Goal: Task Accomplishment & Management: Manage account settings

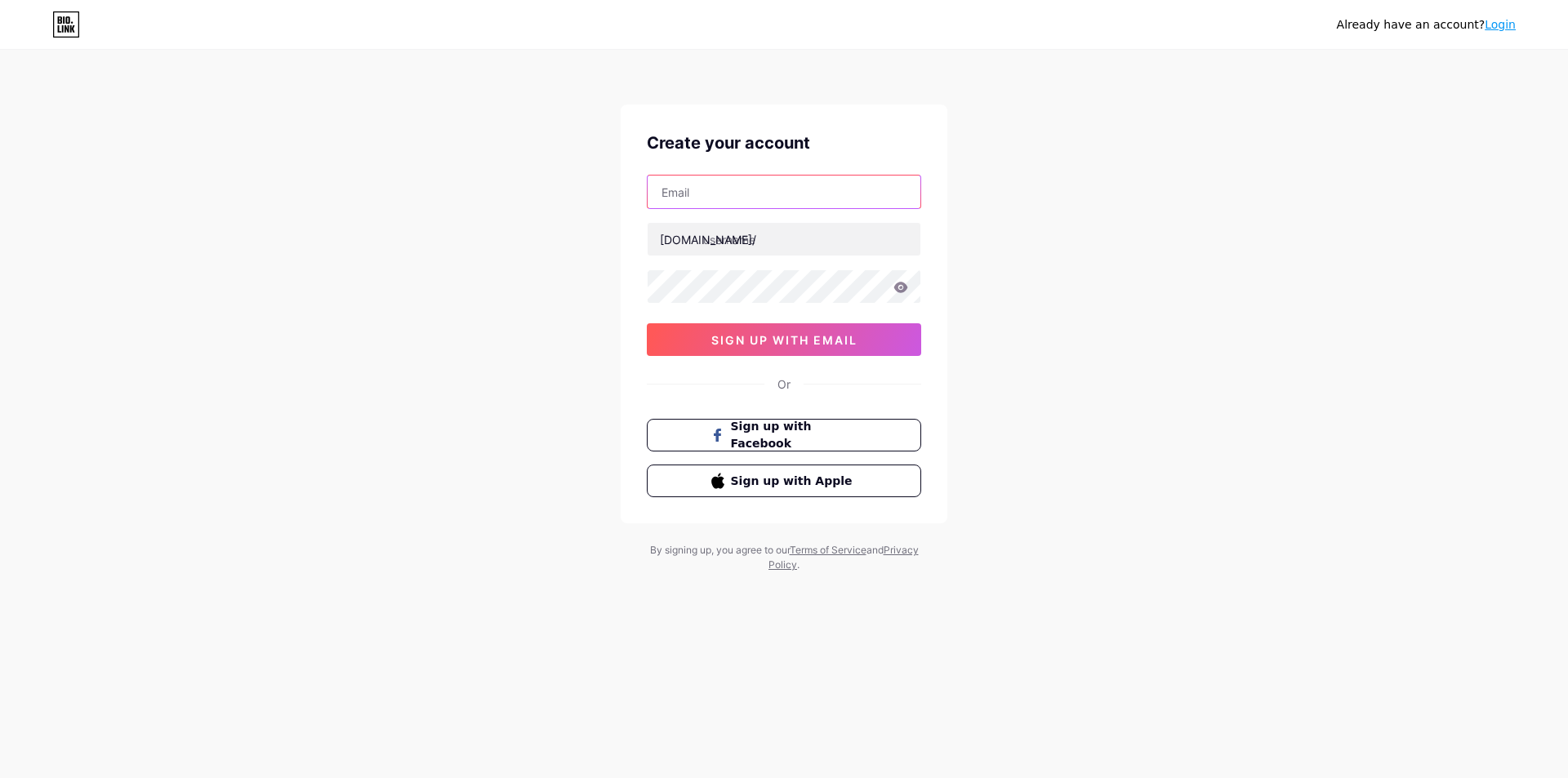
click at [723, 187] on input "text" at bounding box center [784, 192] width 273 height 32
click at [740, 195] on input "text" at bounding box center [784, 192] width 273 height 32
paste input "gigoge5481@bdnets.com"
type input "gigoge5481@bdnets.com"
click at [779, 240] on input "text" at bounding box center [784, 239] width 273 height 32
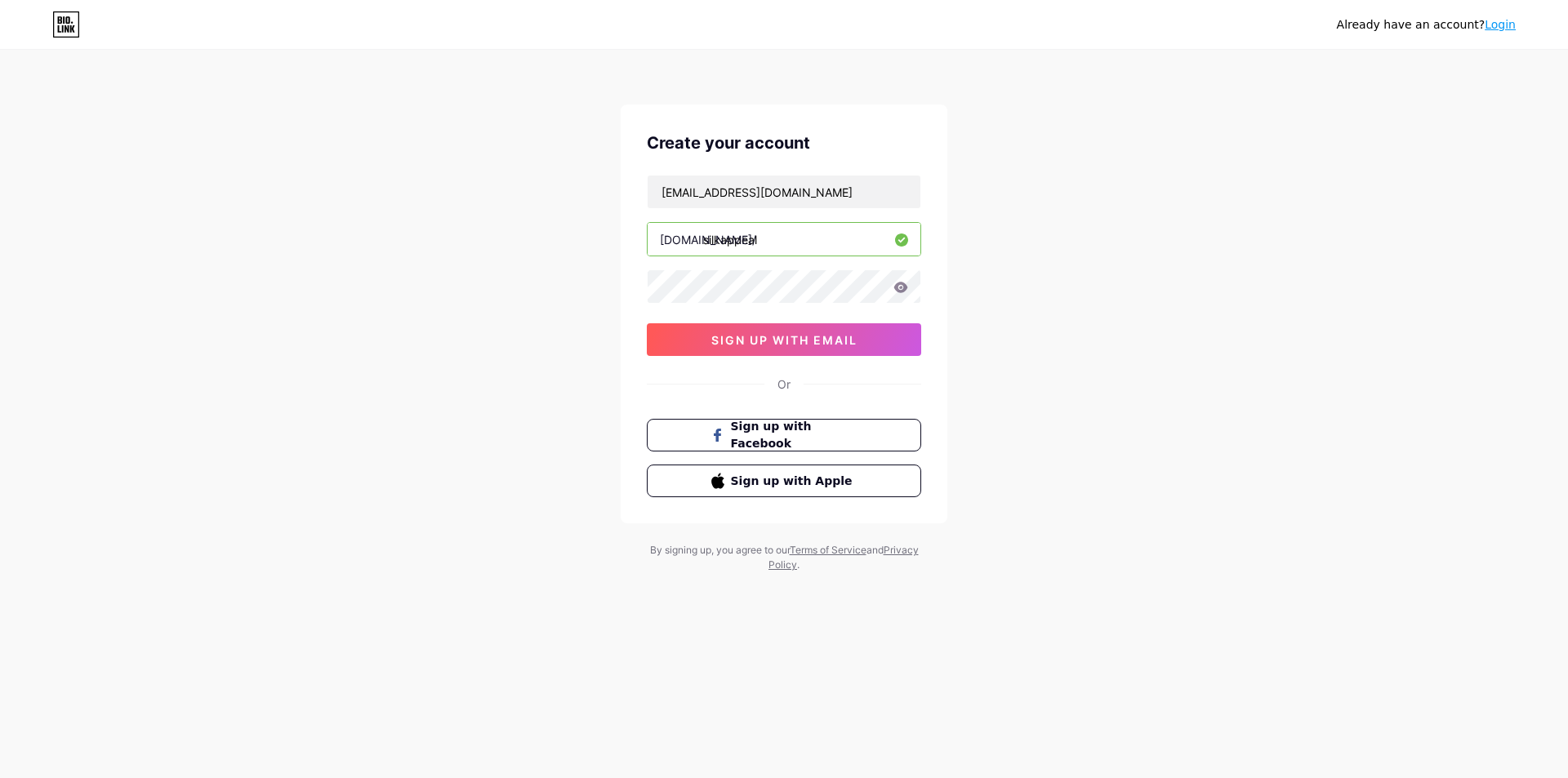
type input "silkappeal"
click at [840, 338] on span "sign up with email" at bounding box center [784, 340] width 146 height 14
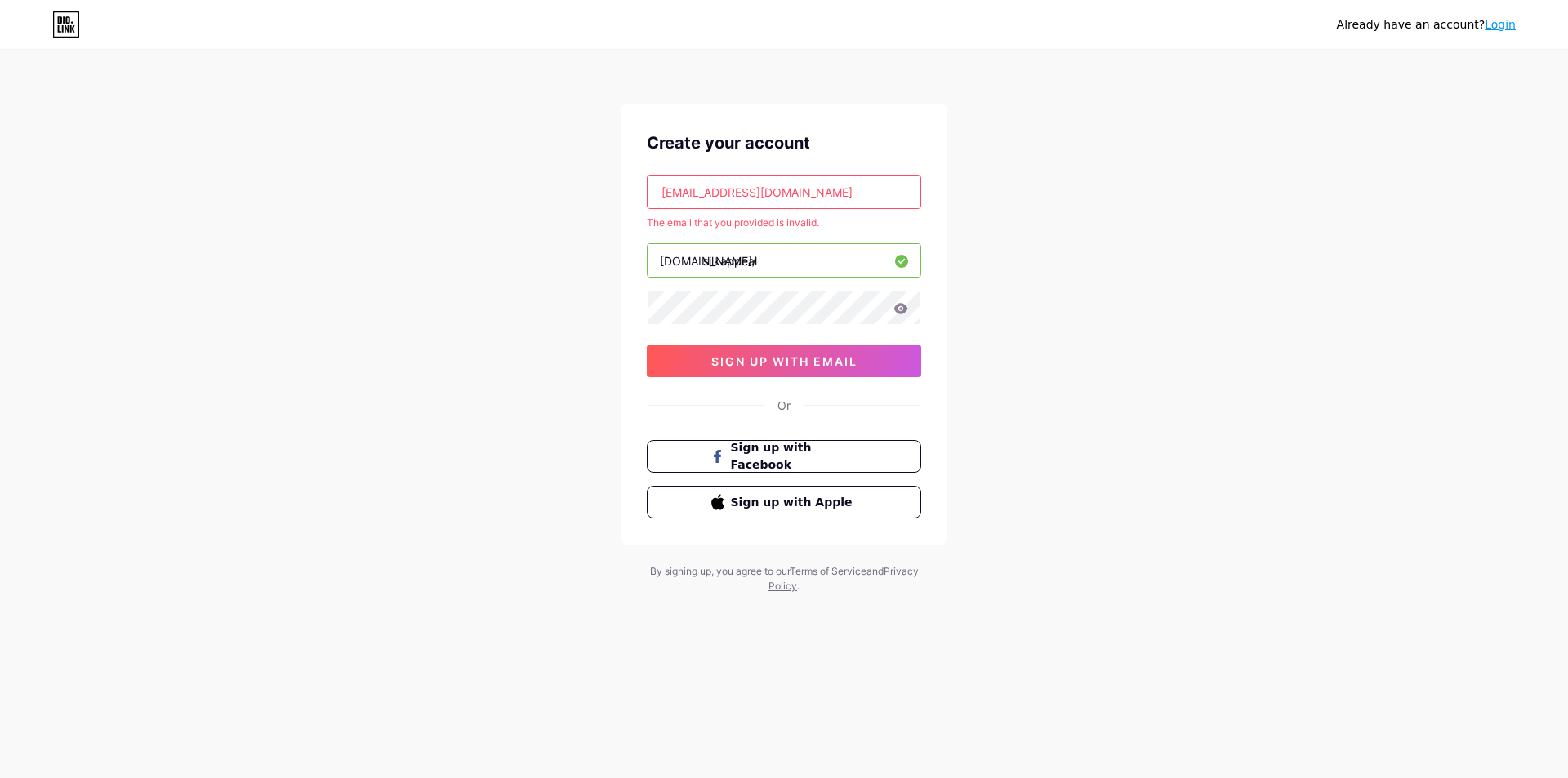
click at [833, 189] on input "gigoge5481@bdnets.com" at bounding box center [784, 192] width 273 height 32
click at [833, 188] on input "gigoge5481@bdnets.com" at bounding box center [784, 192] width 273 height 32
drag, startPoint x: 833, startPoint y: 188, endPoint x: 826, endPoint y: 184, distance: 8.1
click at [833, 187] on input "gigoge5481@bdnets.com" at bounding box center [784, 192] width 273 height 32
paste input "vivyga@denipl"
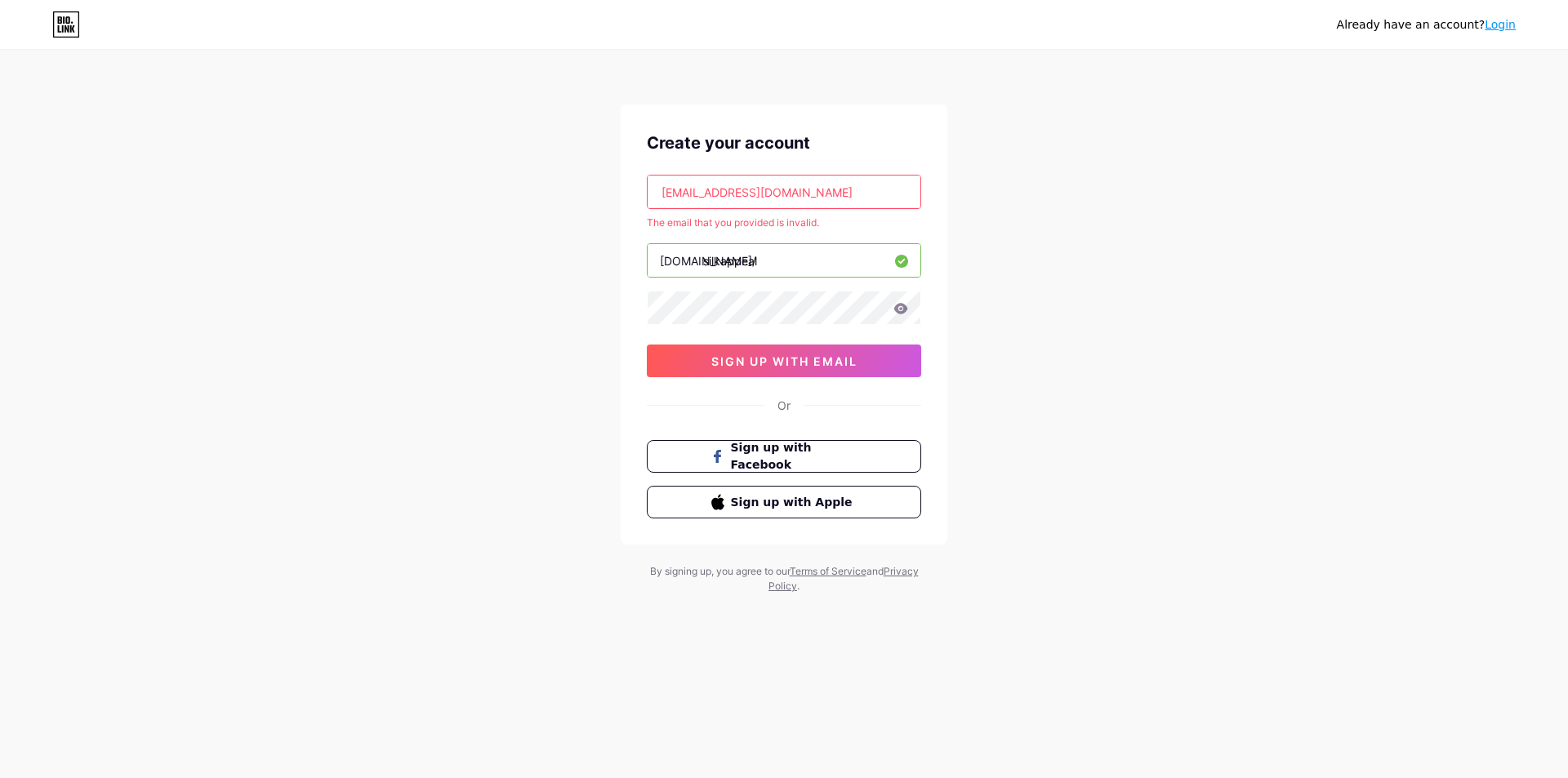
type input "vivyga@denipl.com"
click at [376, 246] on div "Already have an account? Login Create your account vivyga@denipl.com The email …" at bounding box center [784, 323] width 1568 height 646
click at [772, 360] on span "sign up with email" at bounding box center [784, 361] width 146 height 14
click at [819, 202] on input "vivyga@denipl.com" at bounding box center [784, 192] width 273 height 32
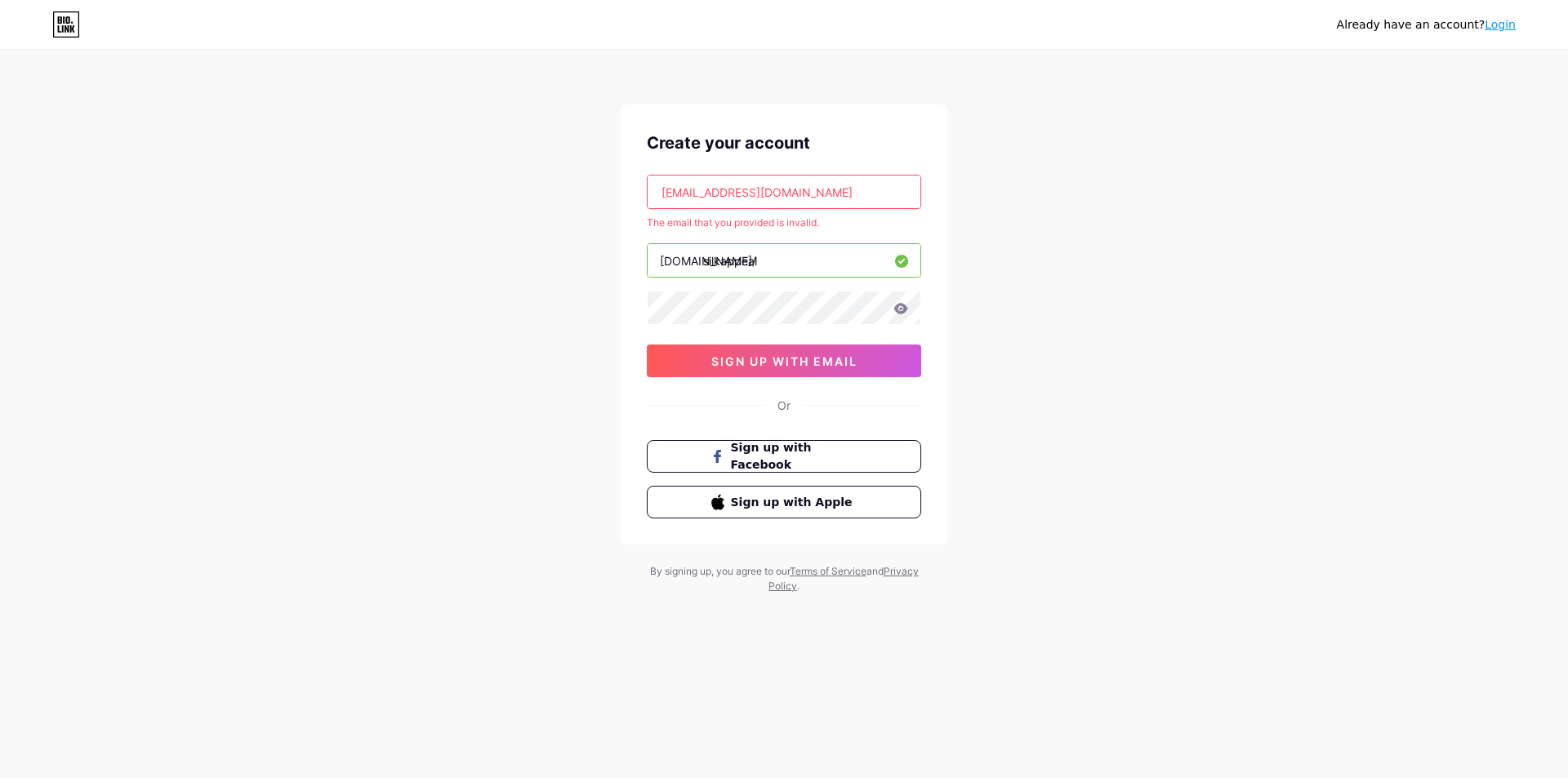
click at [819, 202] on input "vivyga@denipl.com" at bounding box center [784, 192] width 273 height 32
paste input "[EMAIL_ADDRESS][DOMAIN_NAME]"
type input "[EMAIL_ADDRESS][DOMAIN_NAME]"
click at [786, 359] on span "sign up with email" at bounding box center [784, 361] width 146 height 14
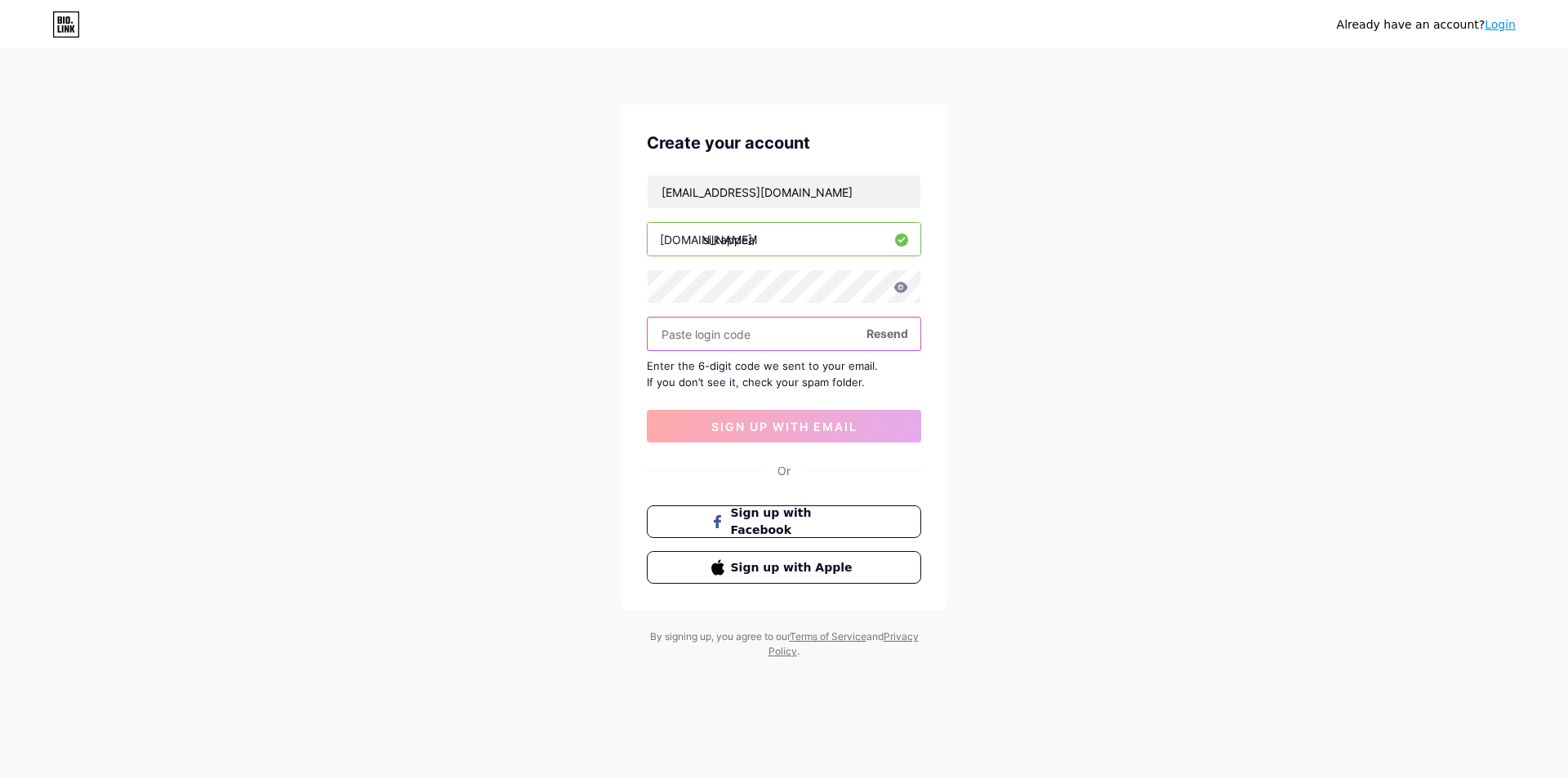
click at [750, 338] on input "text" at bounding box center [784, 333] width 273 height 32
paste input "683635"
type input "683635"
click at [473, 354] on div "Already have an account? Login Create your account silkappeal2025@gmail.com bio…" at bounding box center [784, 356] width 1568 height 712
click at [823, 422] on span "sign up with email" at bounding box center [784, 426] width 146 height 14
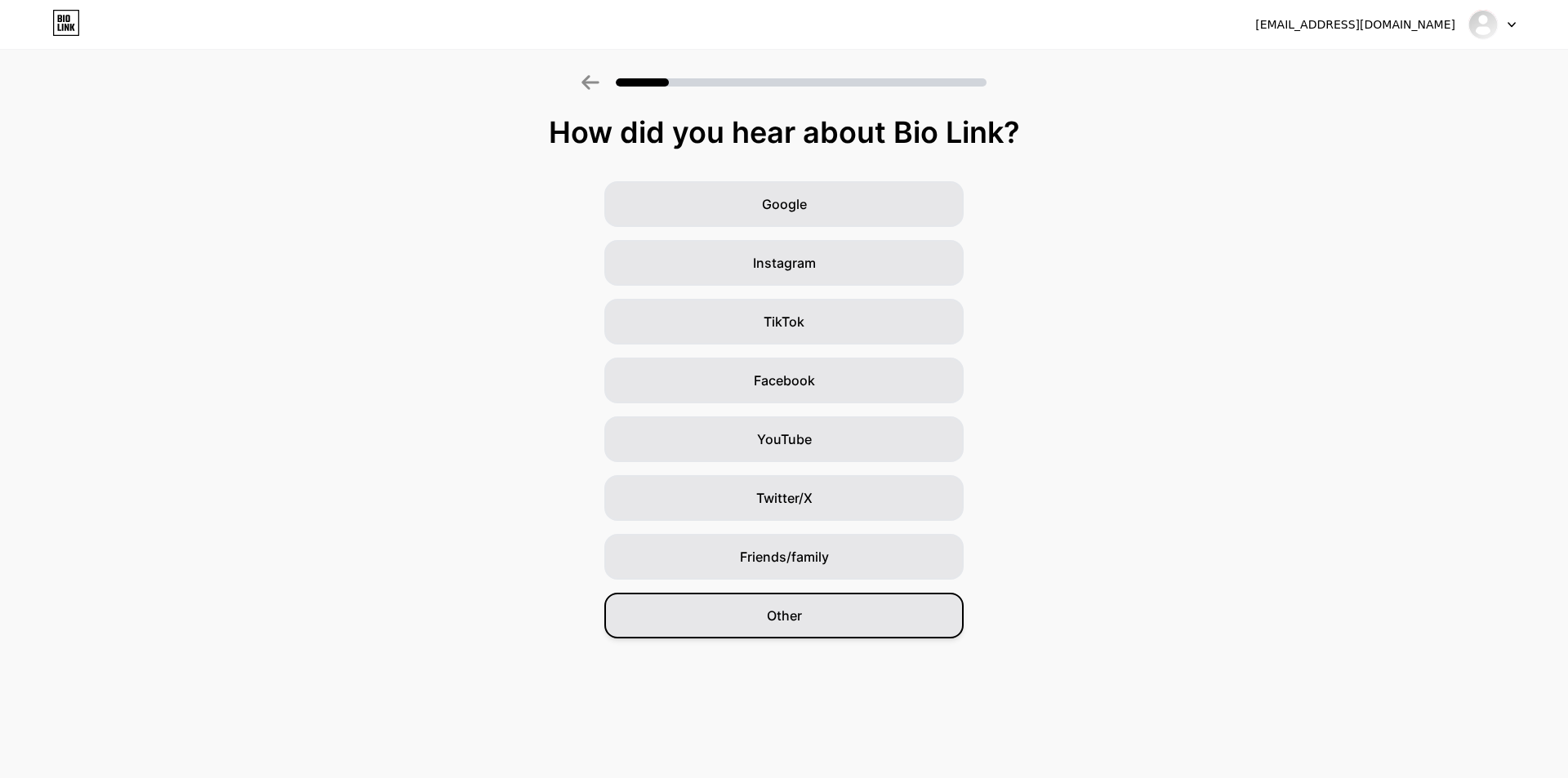
click at [859, 608] on div "Other" at bounding box center [784, 615] width 359 height 46
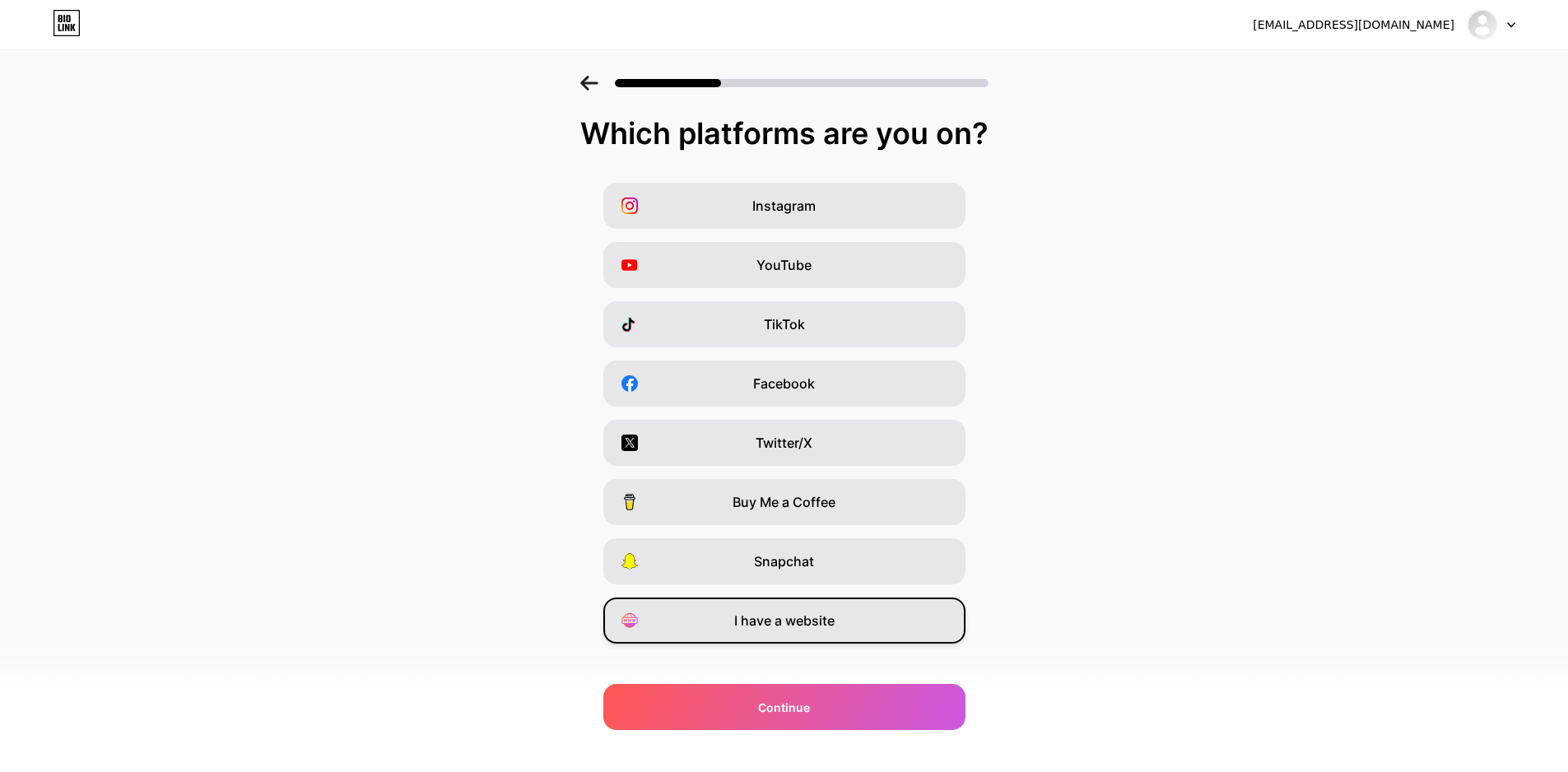
click at [844, 618] on div "I have a website" at bounding box center [784, 620] width 362 height 46
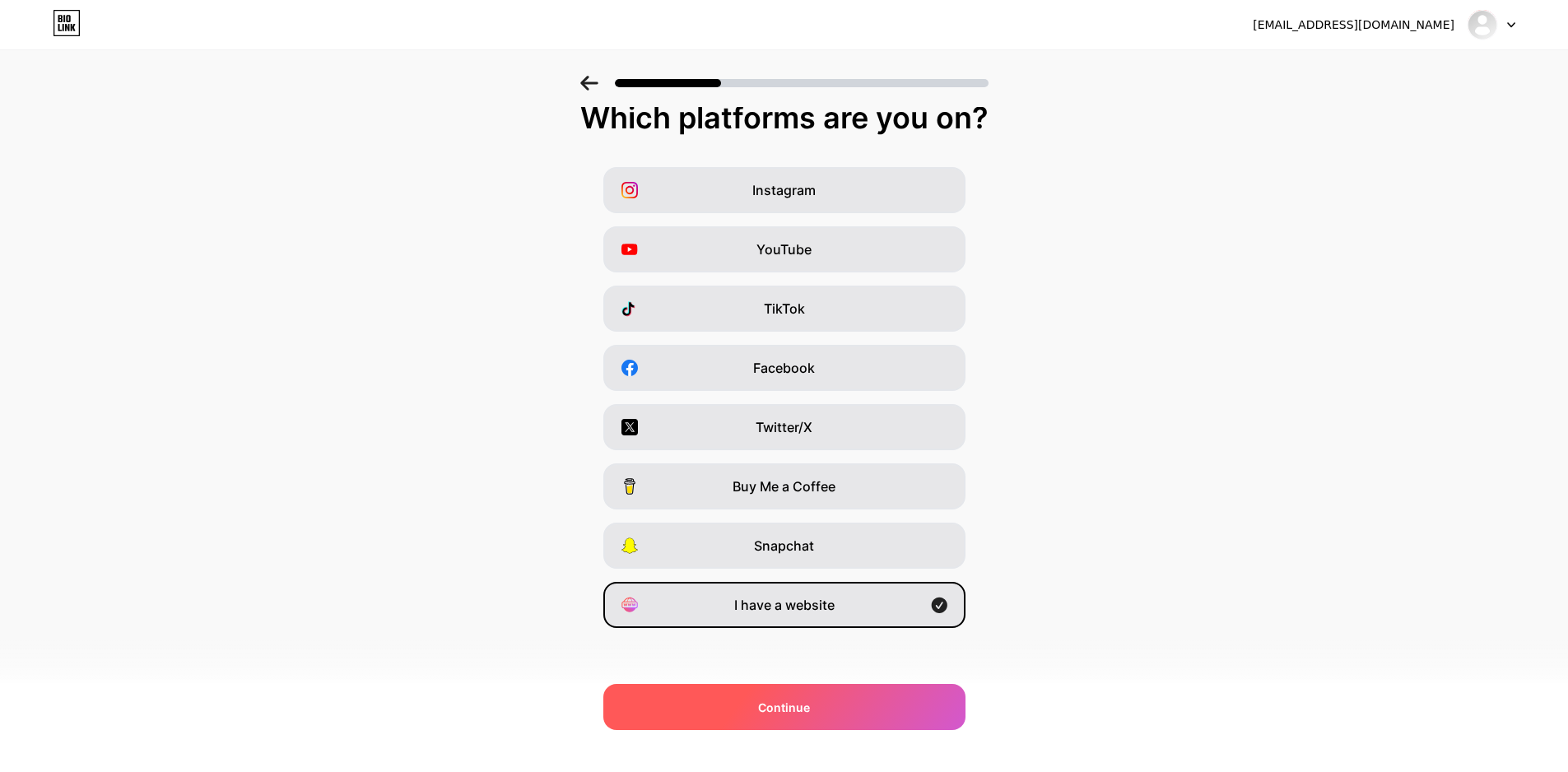
scroll to position [20, 0]
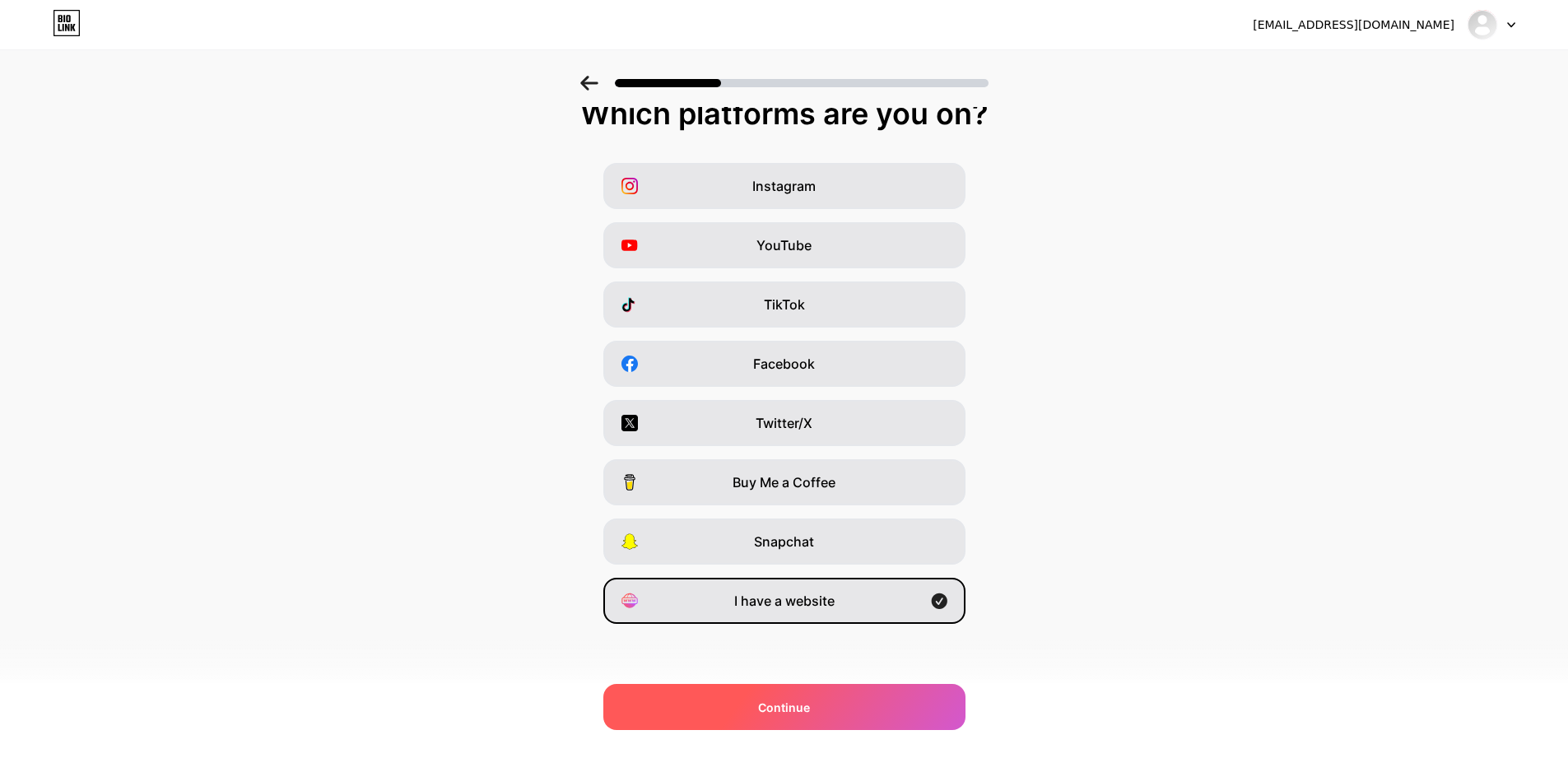
click at [806, 705] on span "Continue" at bounding box center [784, 707] width 52 height 18
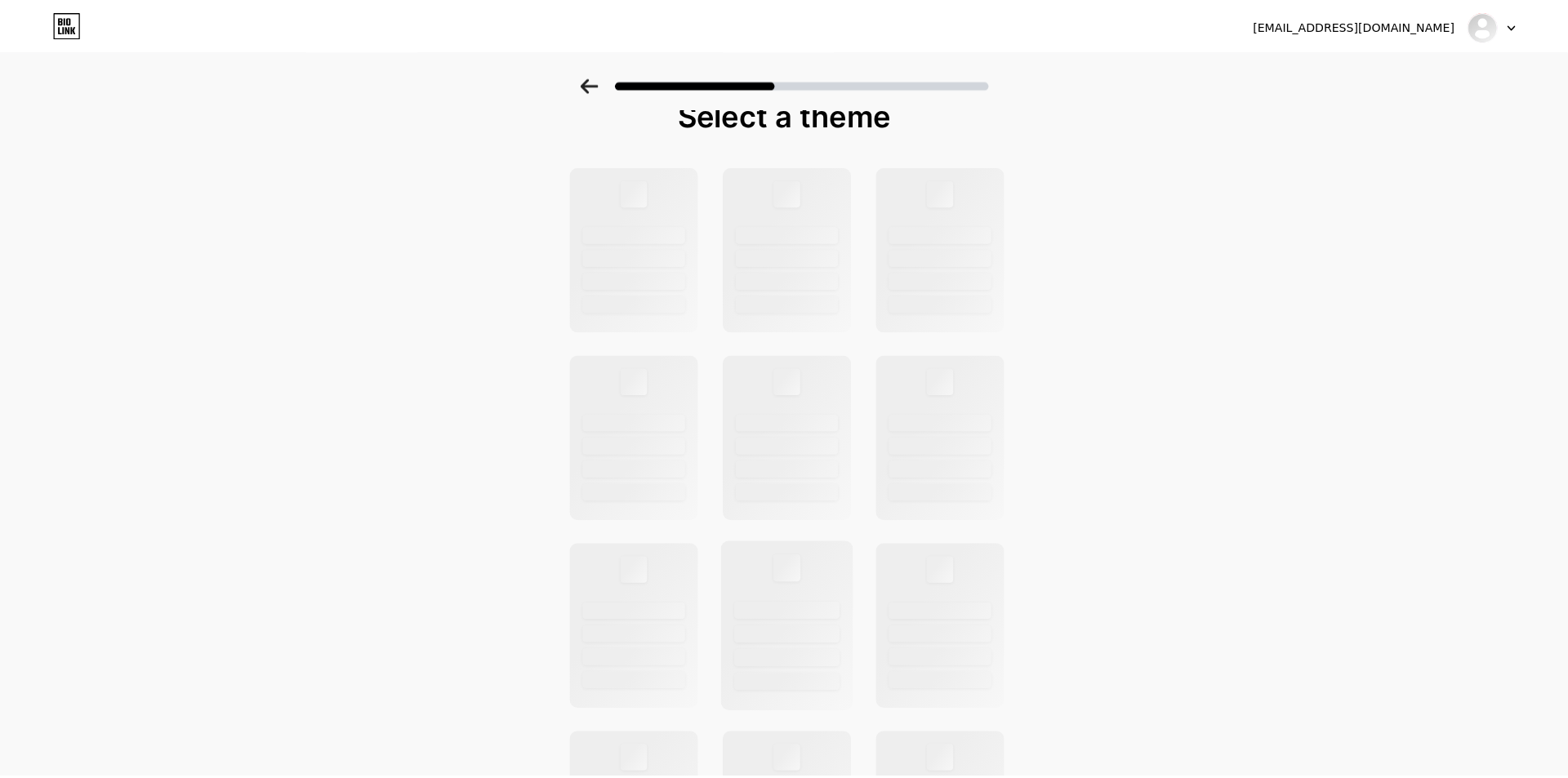
scroll to position [0, 0]
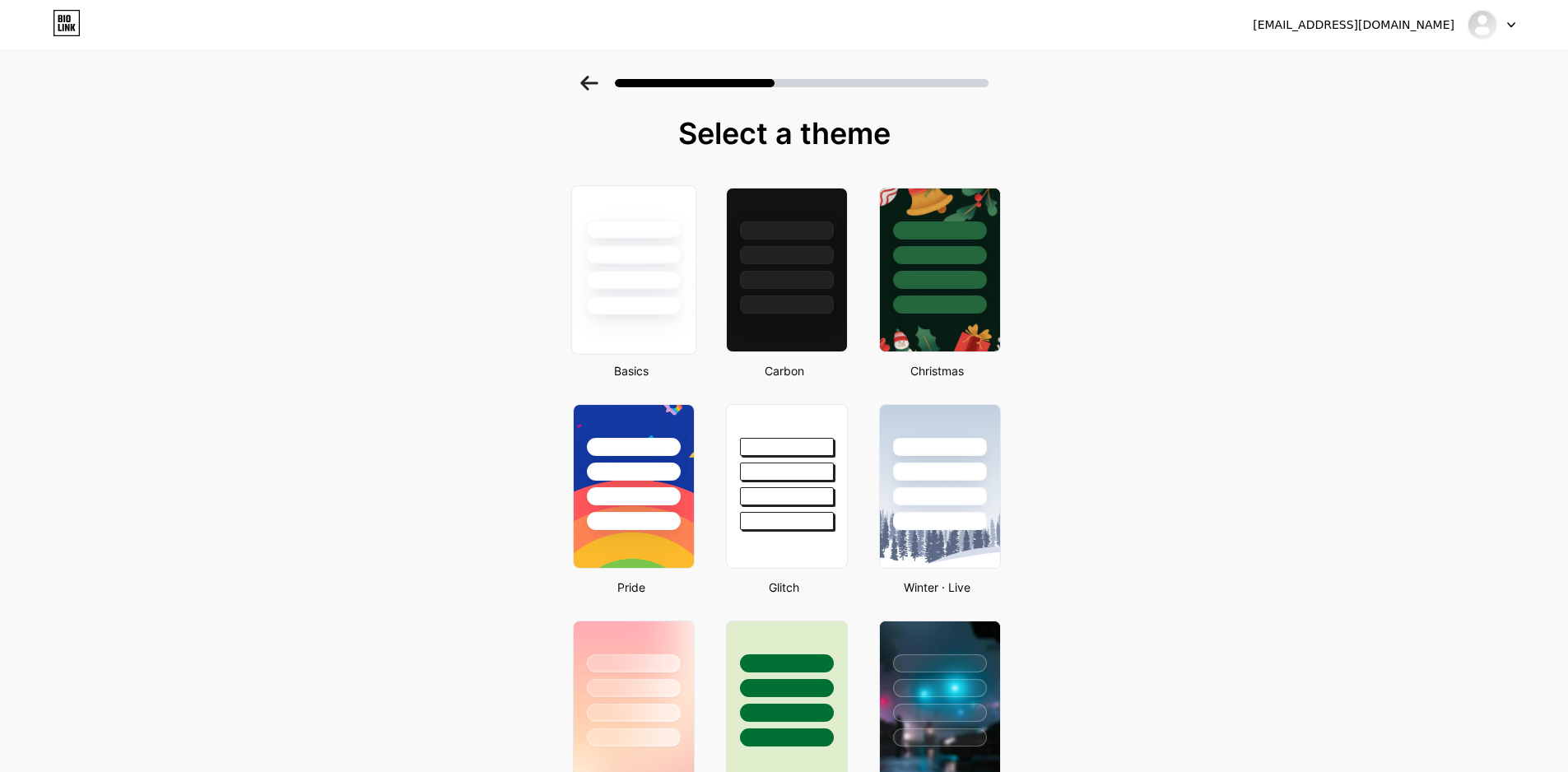
click at [652, 281] on div at bounding box center [633, 280] width 96 height 19
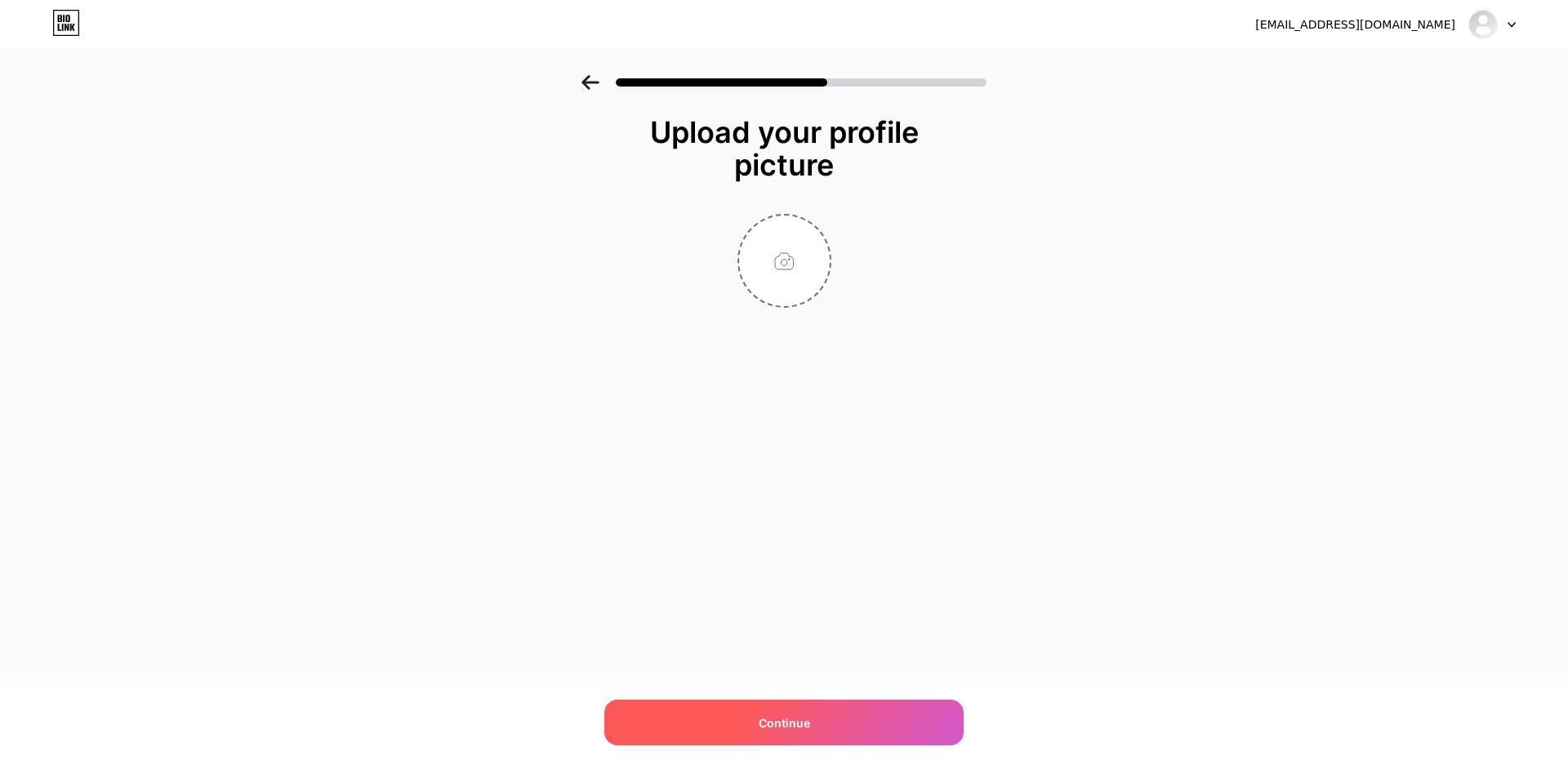
click at [803, 717] on span "Continue" at bounding box center [784, 723] width 51 height 17
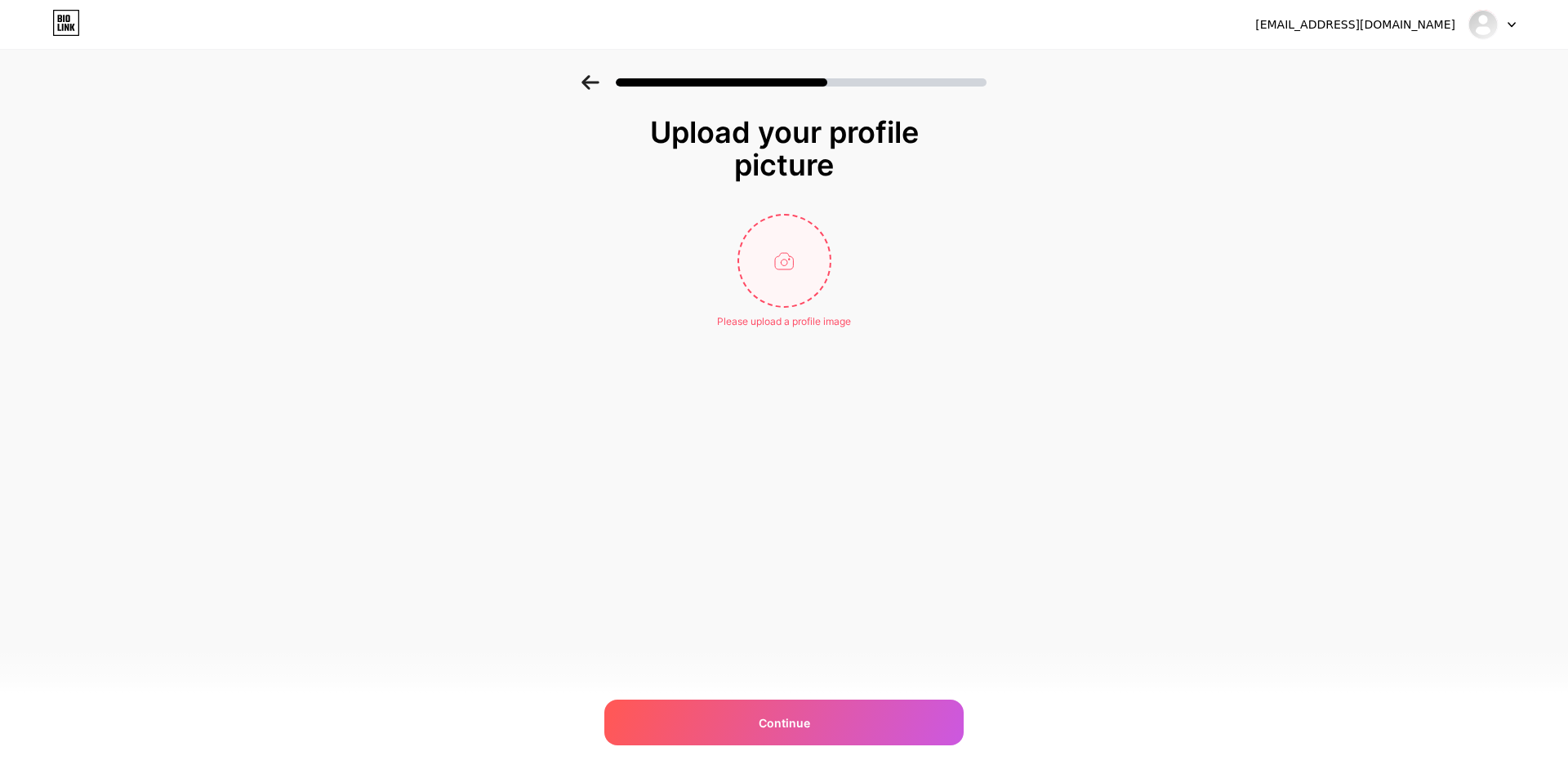
click at [794, 261] on input "file" at bounding box center [784, 260] width 90 height 90
type input "C:\fakepath\Silk-Appeal-logo.webp"
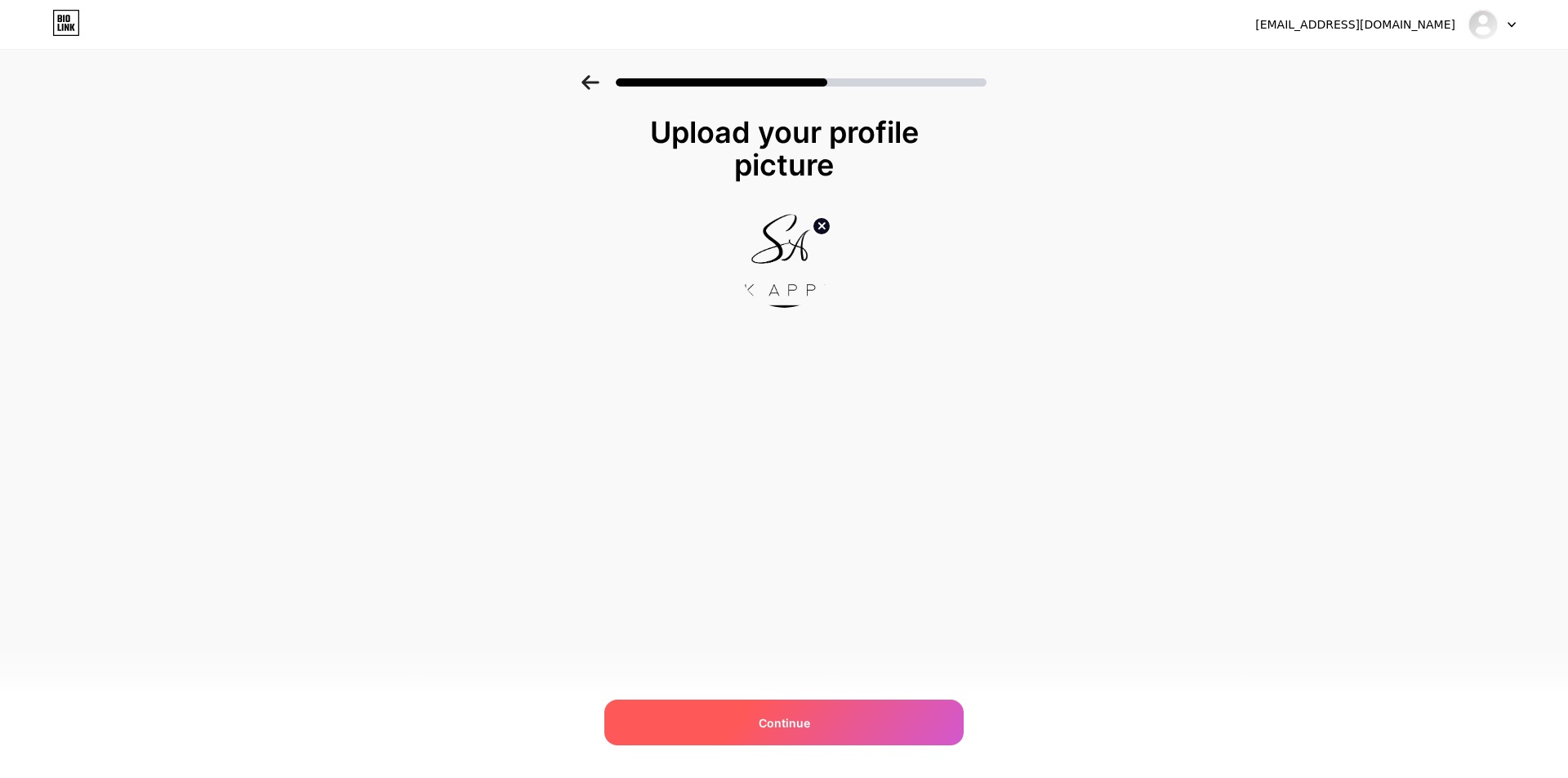
click at [814, 722] on div "Continue" at bounding box center [784, 722] width 359 height 46
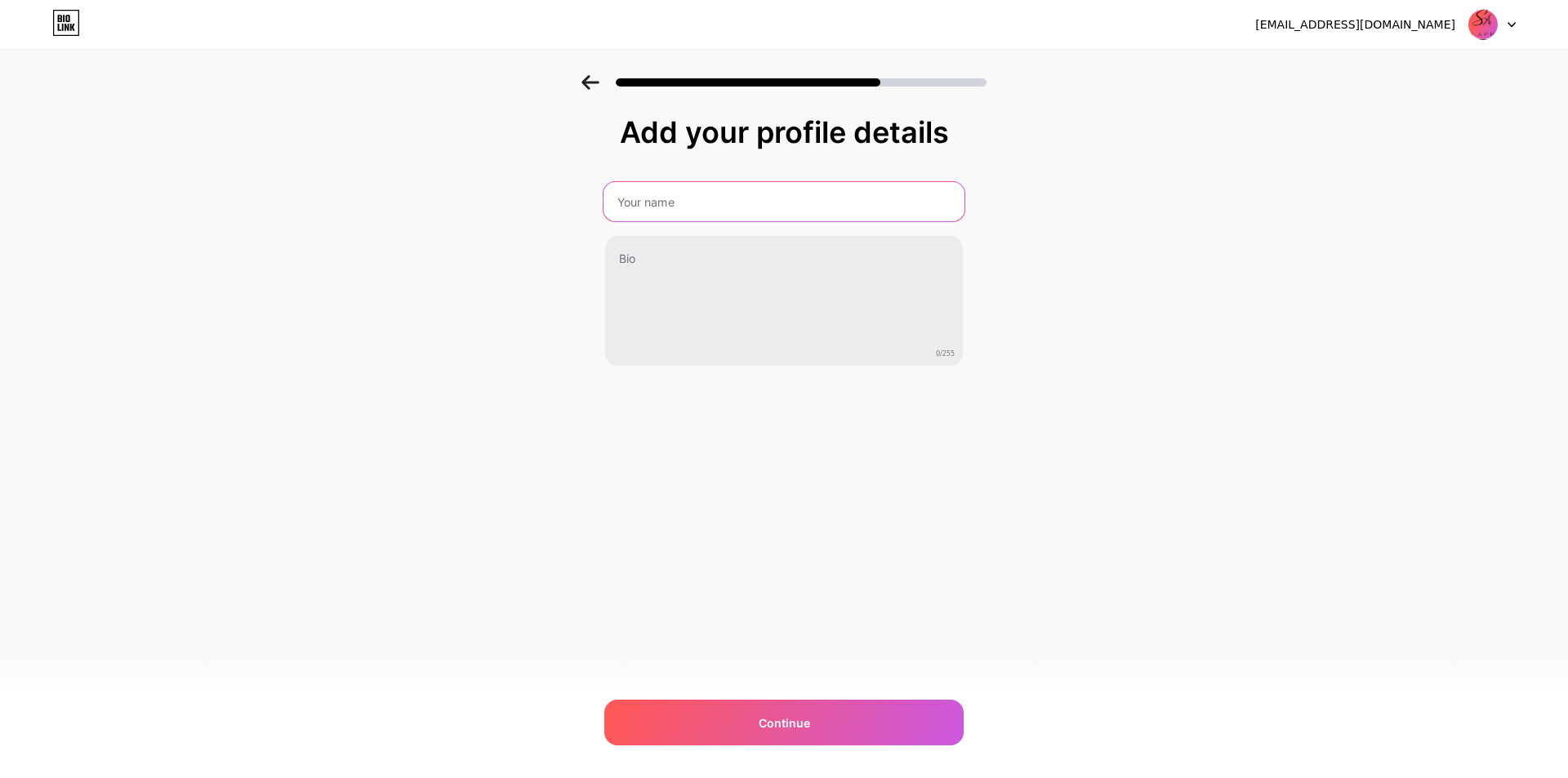
click at [701, 193] on input "text" at bounding box center [784, 202] width 361 height 39
type input "Silk Appeal"
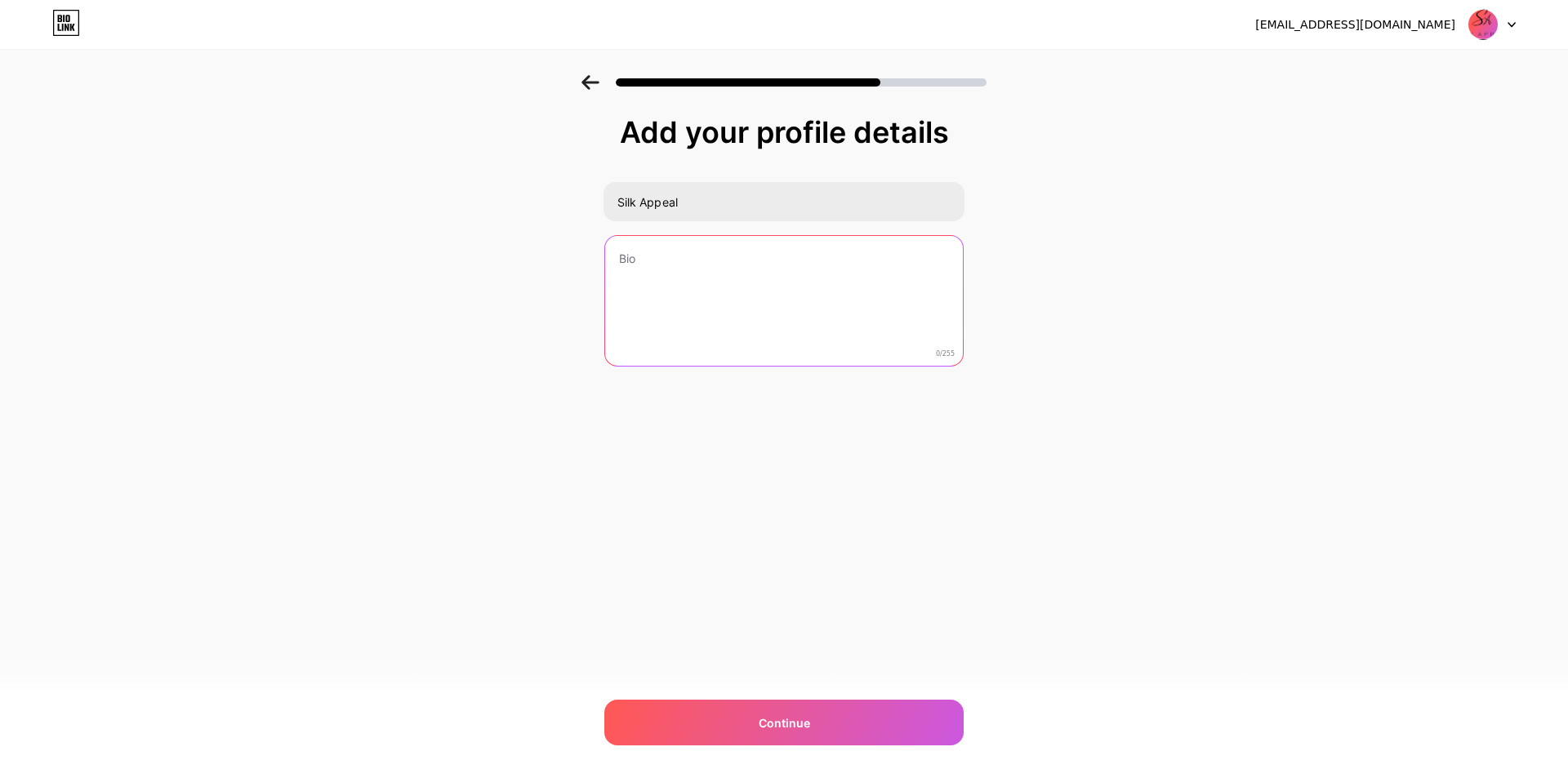
click at [716, 275] on textarea at bounding box center [784, 302] width 357 height 132
paste textarea "Silk Appeal is a leading Indian textile manufacturer and exporters, offering sc…"
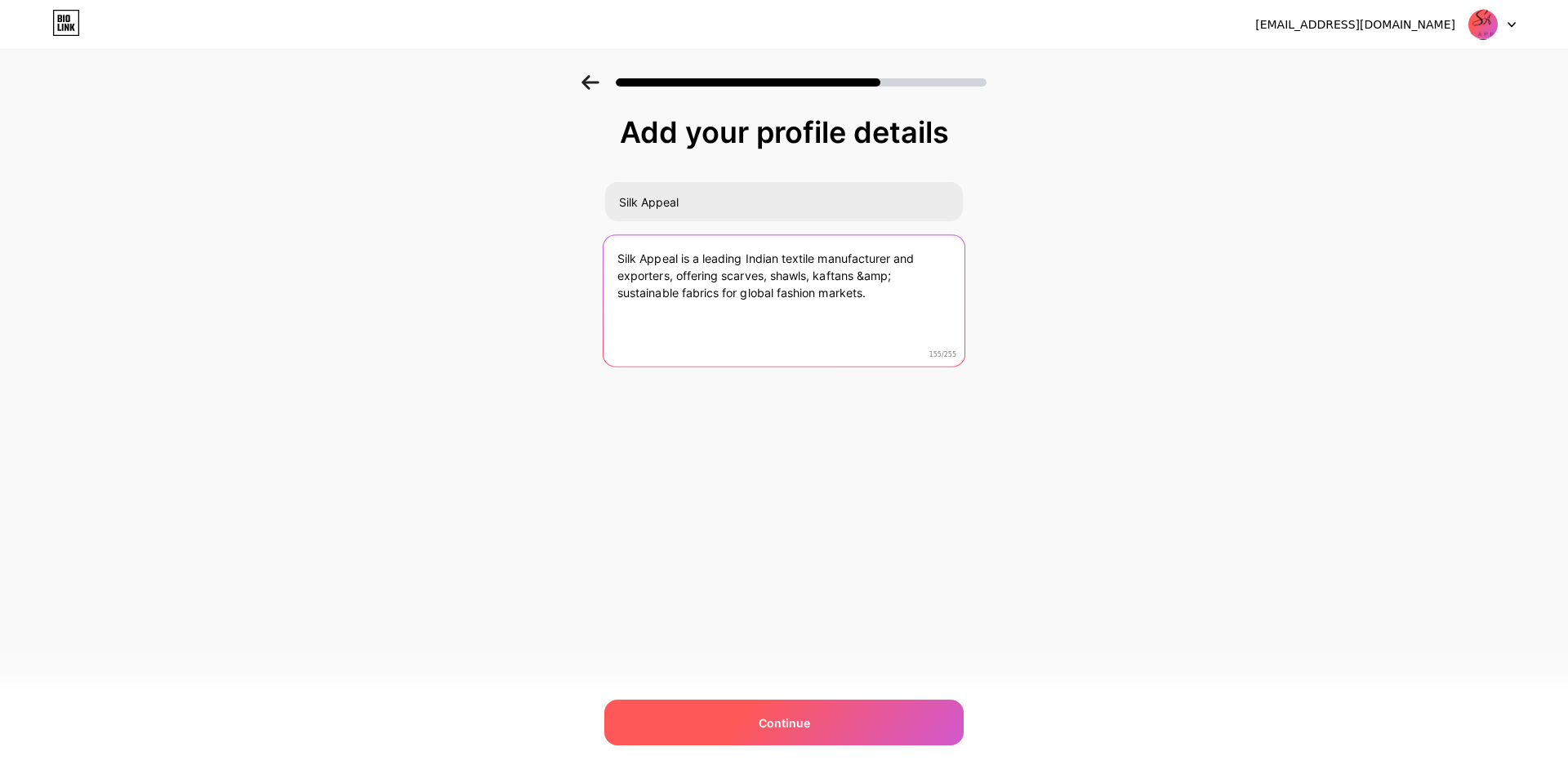
type textarea "Silk Appeal is a leading Indian textile manufacturer and exporters, offering sc…"
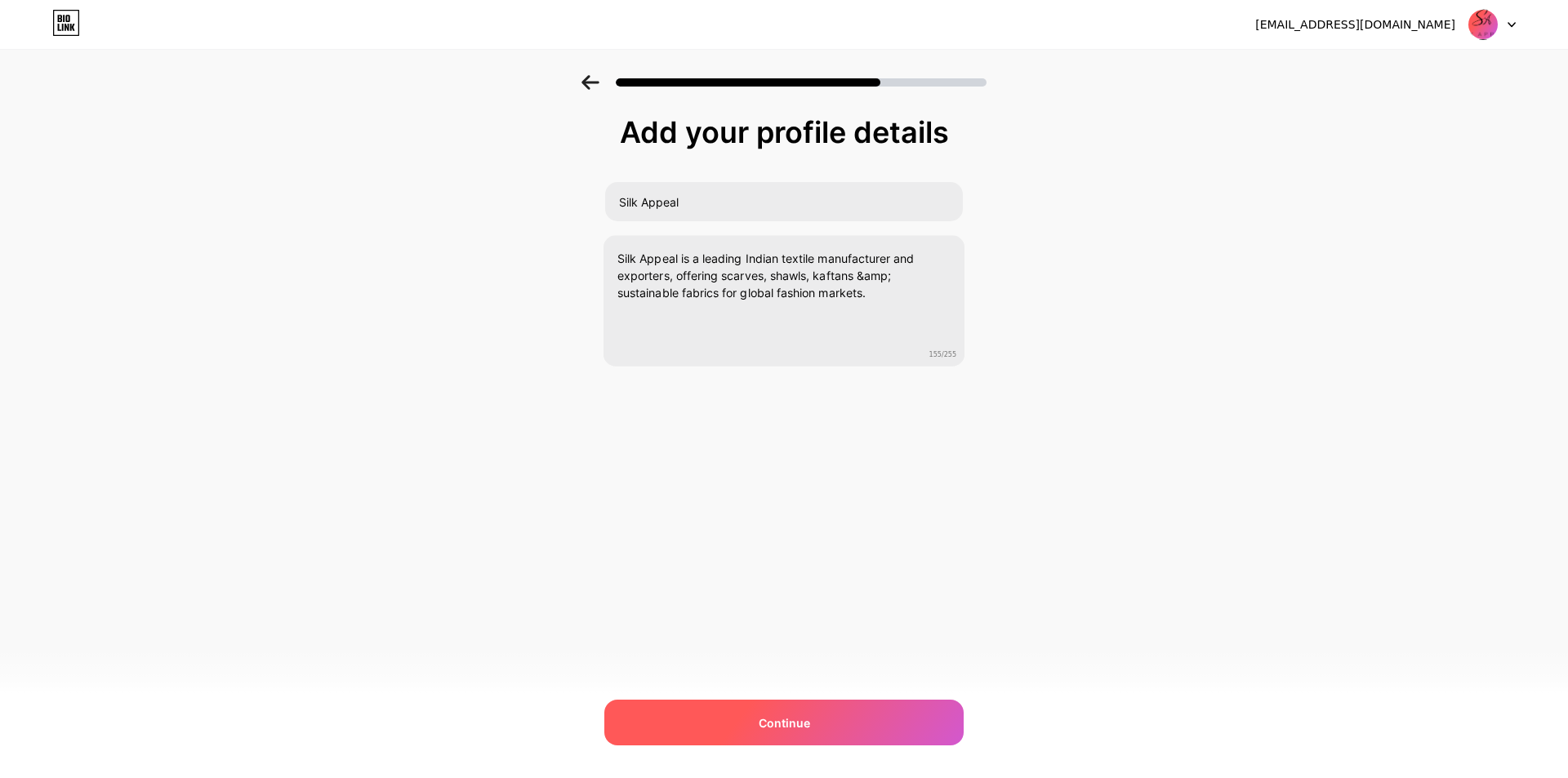
click at [794, 715] on span "Continue" at bounding box center [784, 723] width 51 height 17
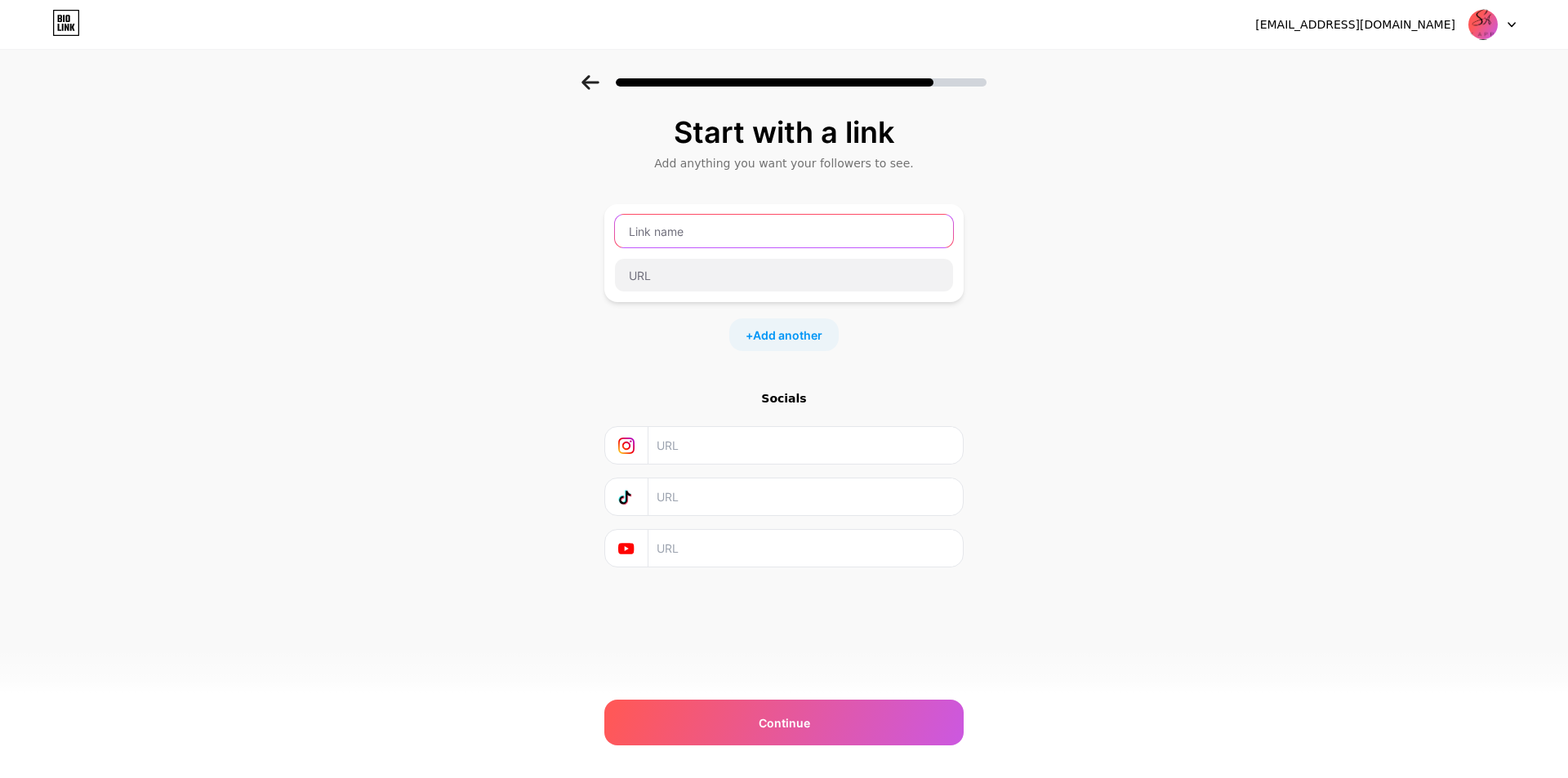
click at [765, 233] on input "text" at bounding box center [784, 231] width 338 height 32
type input "Silk Apppeal"
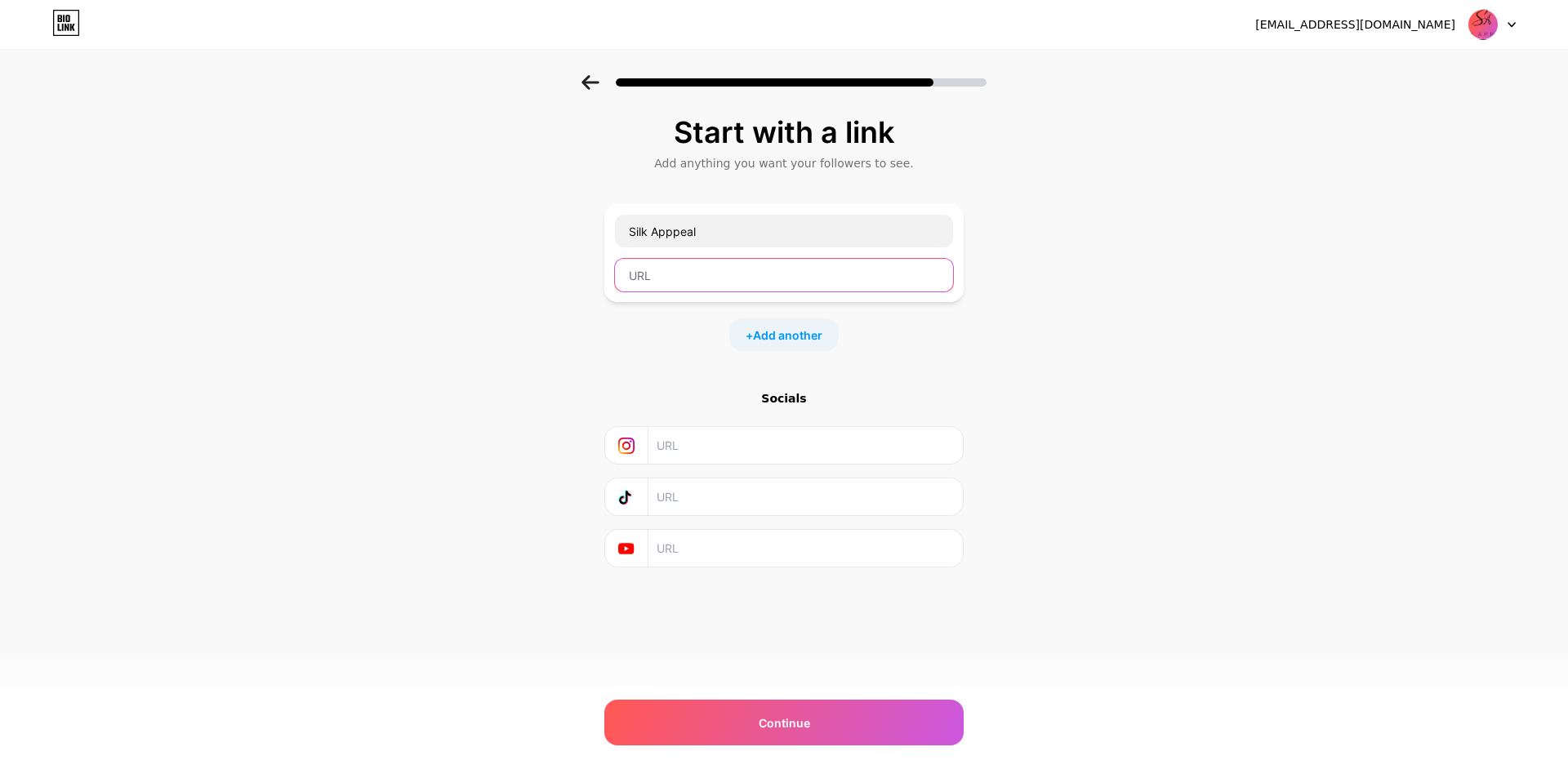
click at [696, 270] on input "text" at bounding box center [784, 275] width 338 height 32
paste input "https://www.silkappeal.com/"
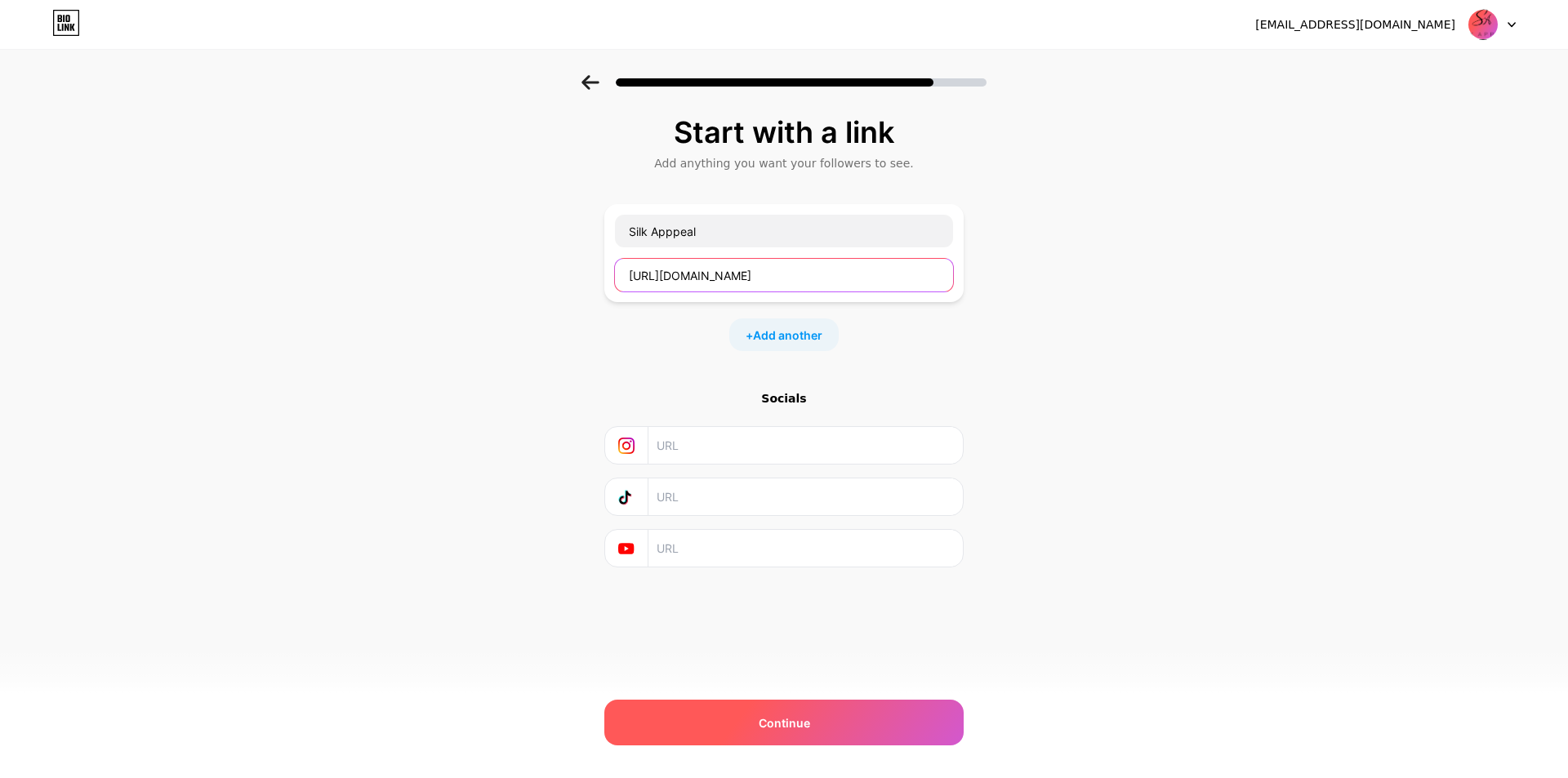
type input "https://www.silkappeal.com/"
click at [821, 711] on div "Continue" at bounding box center [784, 722] width 359 height 46
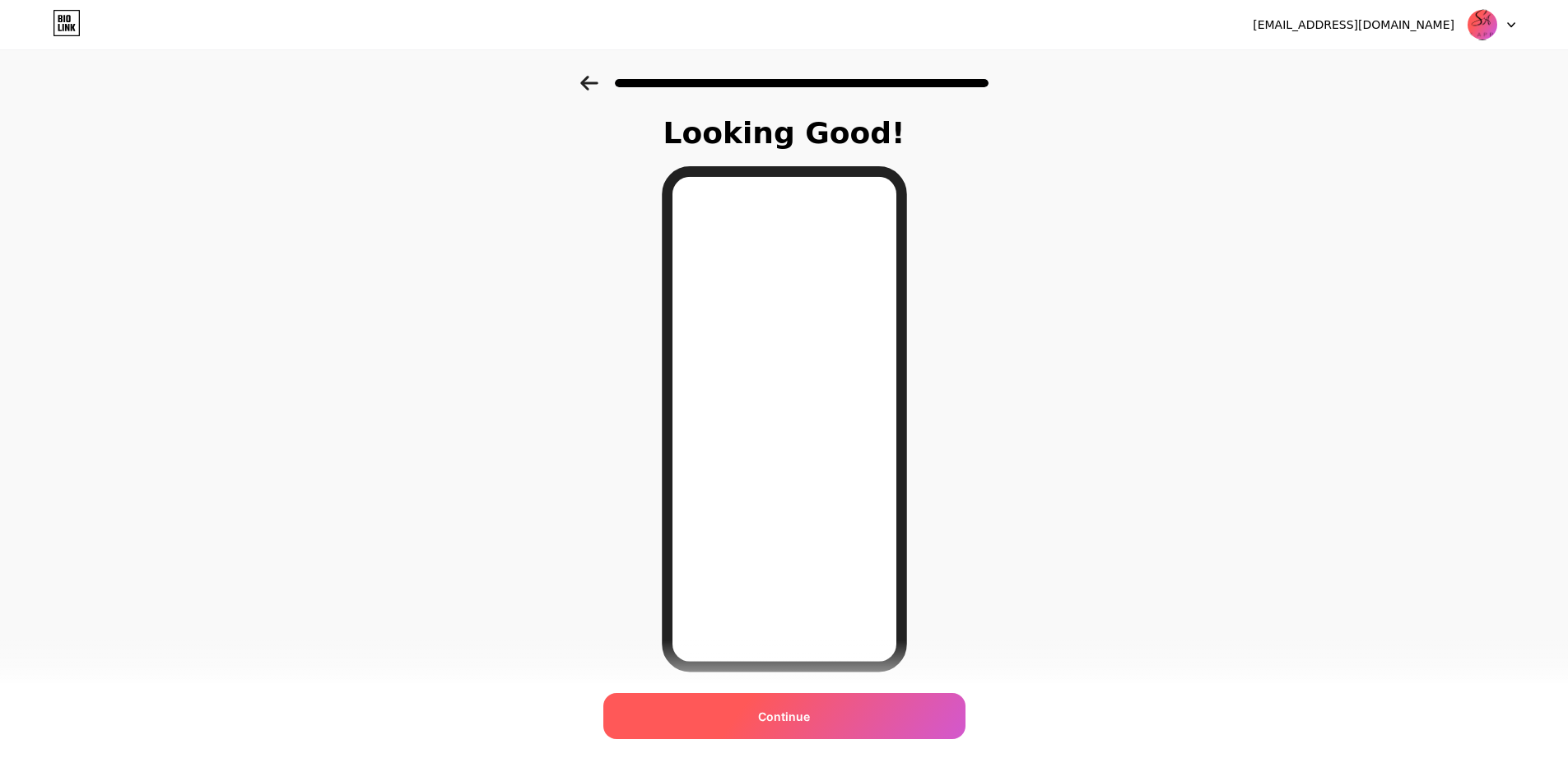
click at [844, 717] on div "Continue" at bounding box center [784, 715] width 362 height 46
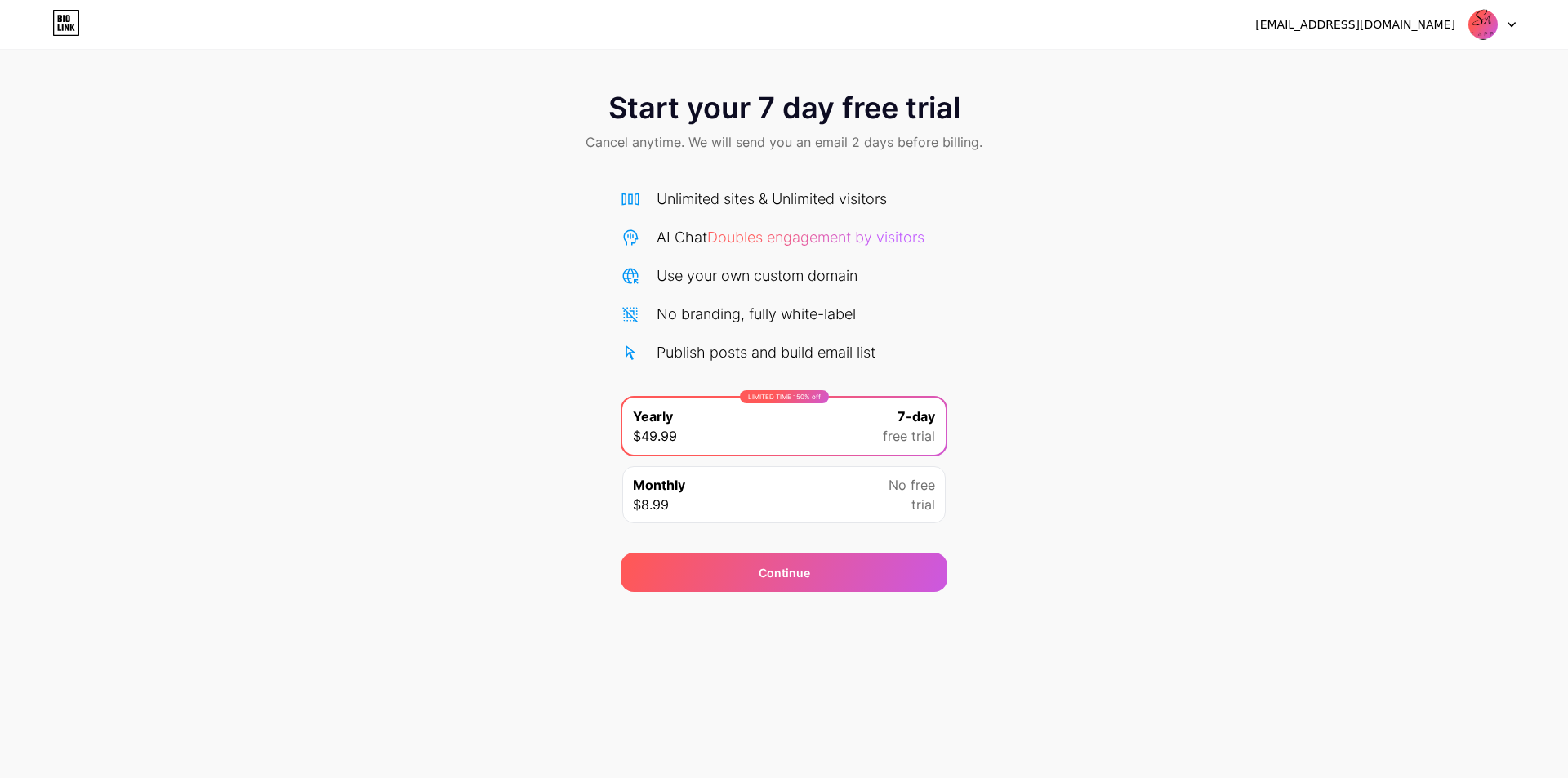
click at [1509, 25] on icon at bounding box center [1512, 25] width 8 height 6
click at [63, 24] on icon at bounding box center [66, 23] width 27 height 27
click at [1507, 22] on div at bounding box center [1491, 24] width 47 height 29
click at [1365, 31] on div "[EMAIL_ADDRESS][DOMAIN_NAME]" at bounding box center [1354, 25] width 200 height 17
click at [1439, 27] on div "[EMAIL_ADDRESS][DOMAIN_NAME]" at bounding box center [1354, 25] width 200 height 17
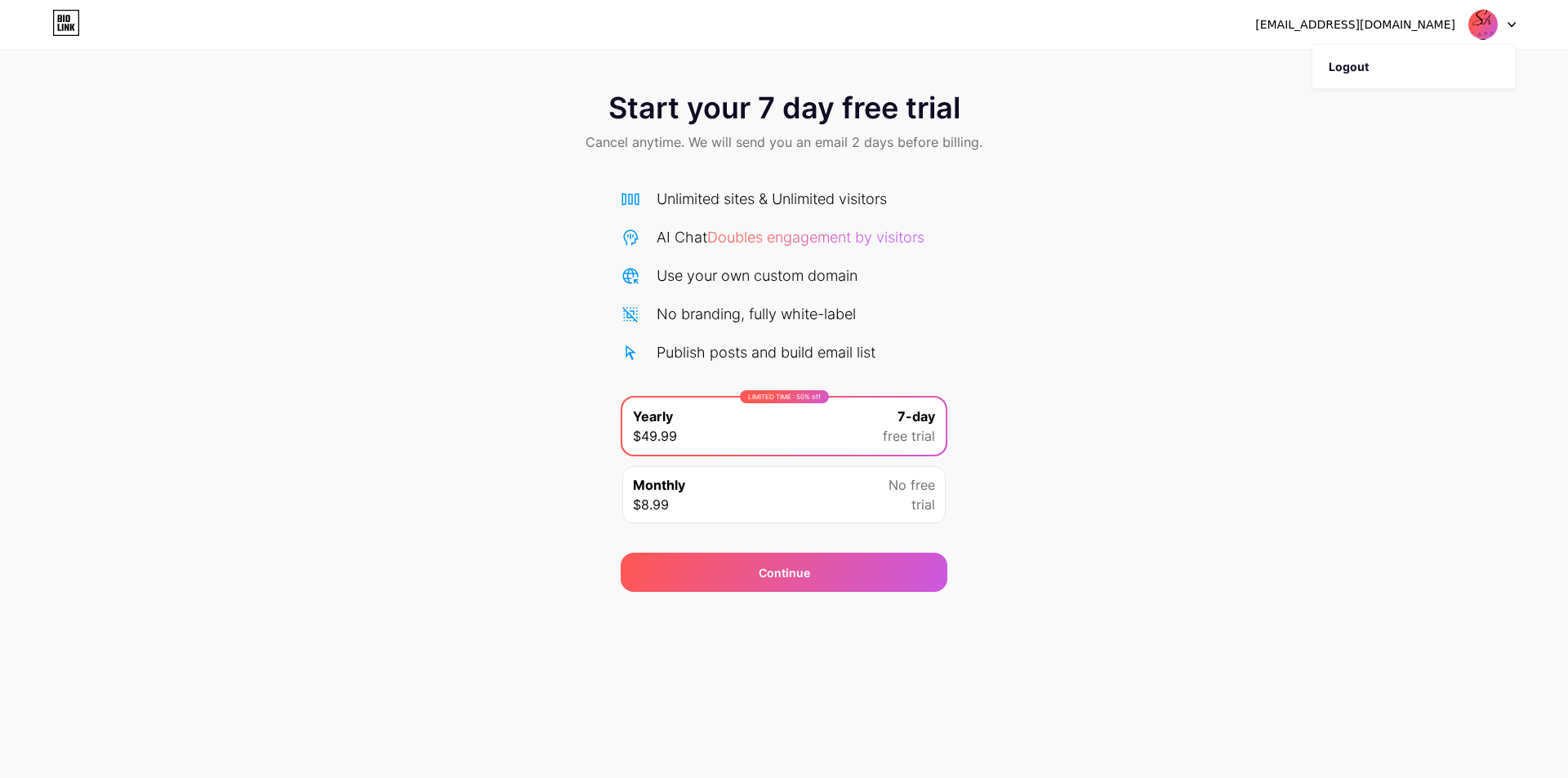
click at [1508, 26] on div at bounding box center [1491, 24] width 47 height 29
click at [1483, 22] on img at bounding box center [1482, 24] width 31 height 31
click at [1423, 22] on div "[EMAIL_ADDRESS][DOMAIN_NAME]" at bounding box center [1354, 25] width 200 height 17
click at [59, 22] on icon at bounding box center [60, 18] width 4 height 7
click at [72, 25] on icon at bounding box center [66, 23] width 27 height 27
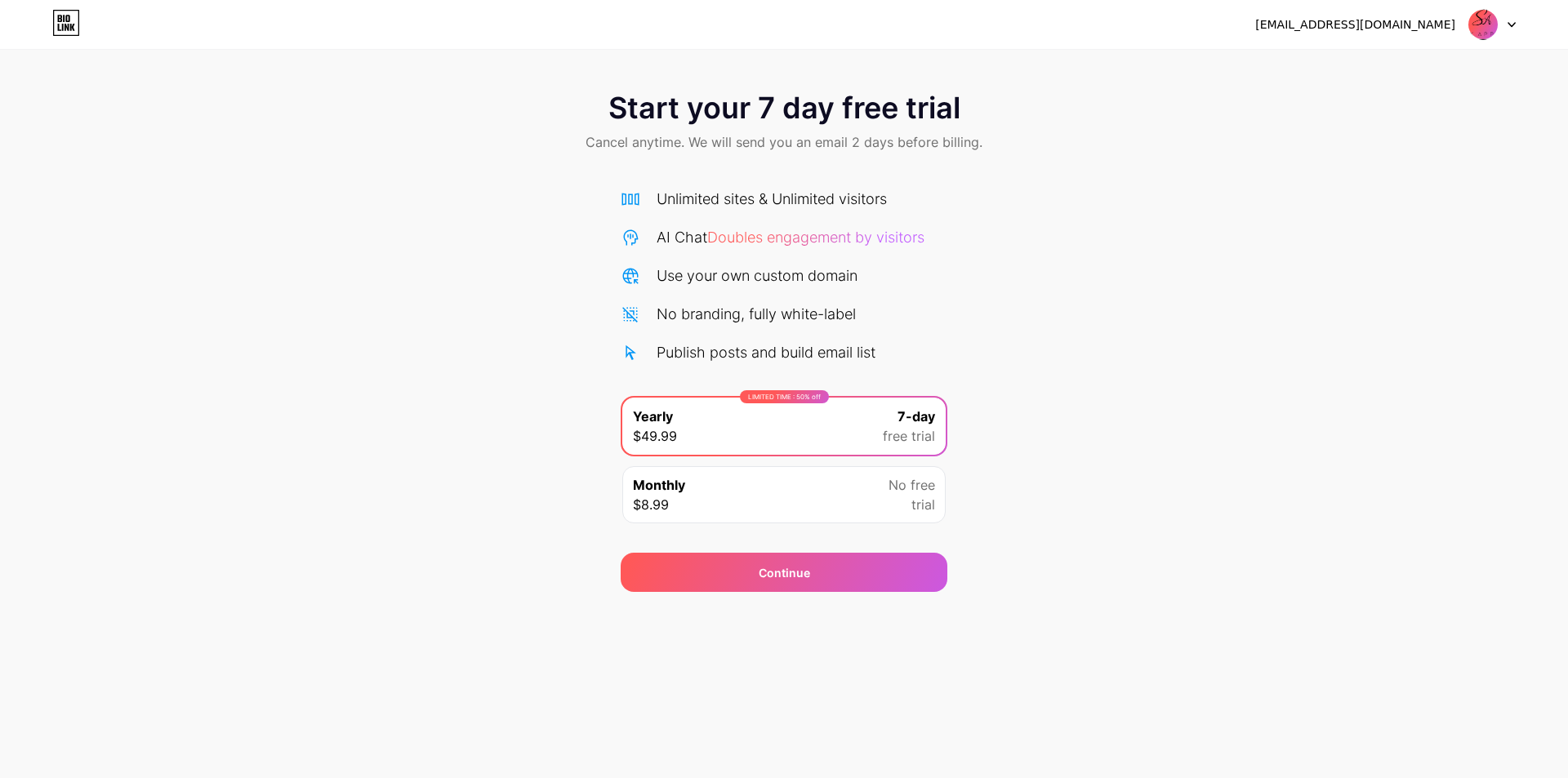
click at [59, 24] on icon at bounding box center [66, 23] width 27 height 27
click at [1516, 26] on div "[EMAIL_ADDRESS][DOMAIN_NAME] Logout" at bounding box center [784, 24] width 1568 height 29
click at [1507, 24] on div at bounding box center [1491, 24] width 47 height 29
click at [1383, 67] on li "Logout" at bounding box center [1413, 66] width 202 height 44
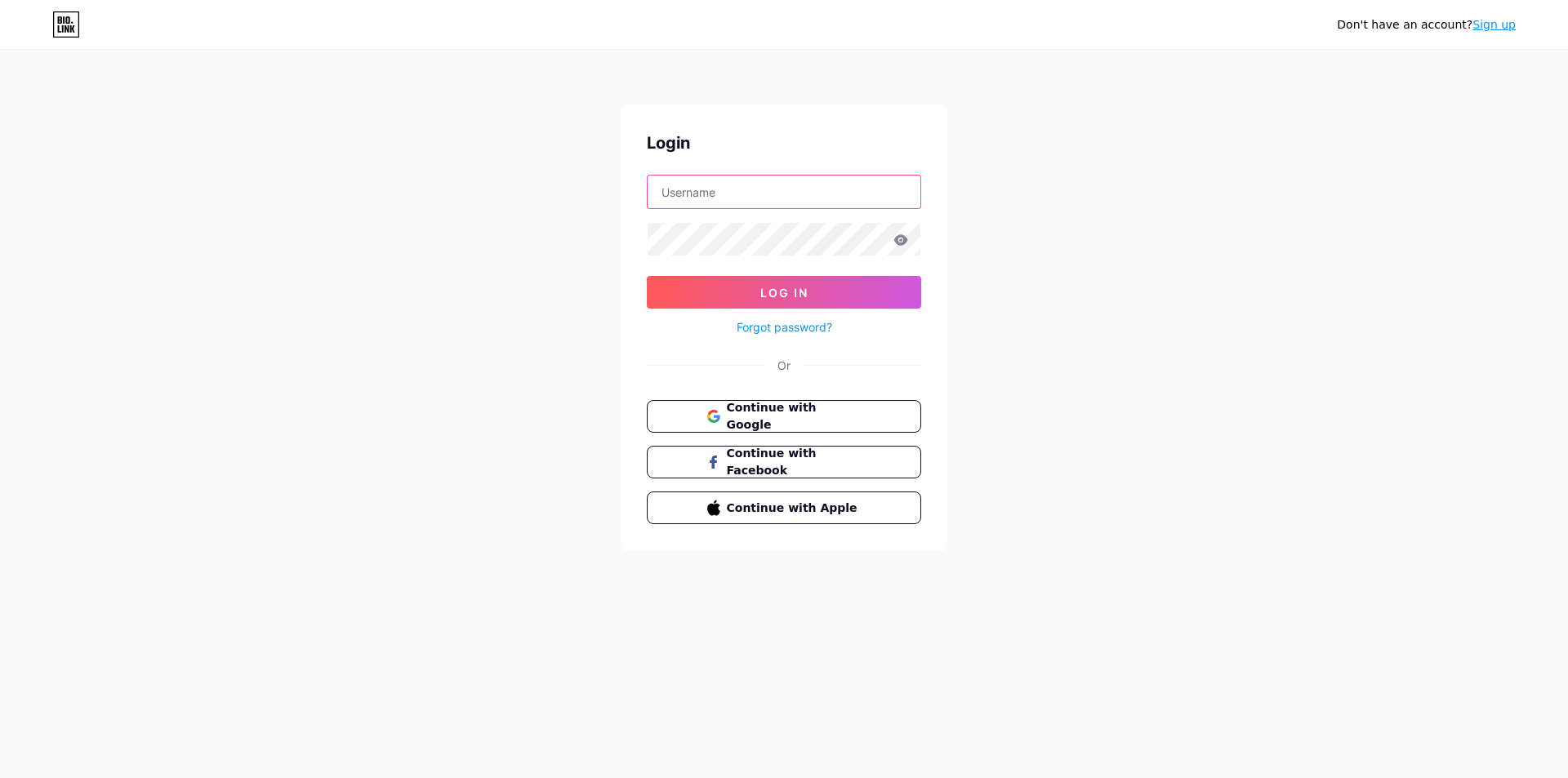
type input "[EMAIL_ADDRESS][DOMAIN_NAME]"
click at [793, 287] on span "Log In" at bounding box center [784, 293] width 48 height 14
